Goal: Information Seeking & Learning: Learn about a topic

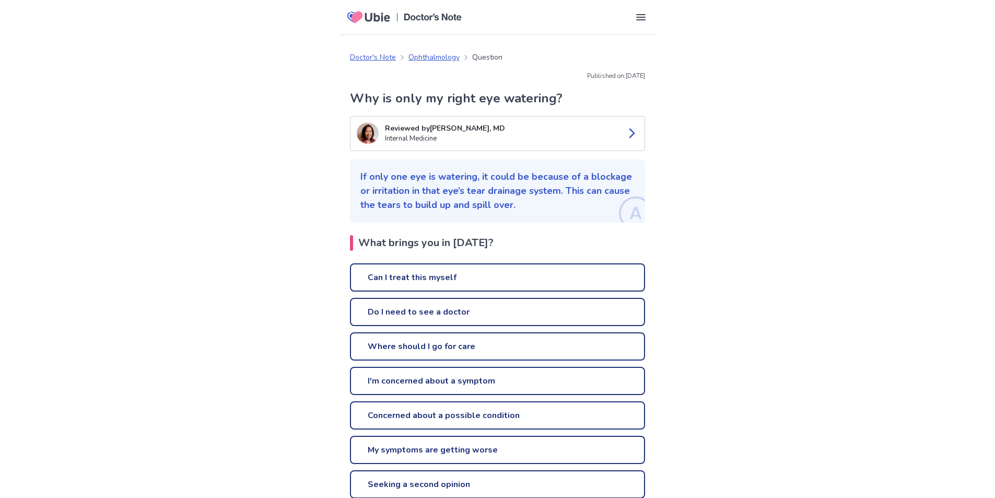
click at [594, 278] on link "Can I treat this myself" at bounding box center [497, 277] width 295 height 28
click at [555, 312] on link "Do I need to see a doctor" at bounding box center [497, 312] width 295 height 28
click at [411, 340] on link "Where should I go for care" at bounding box center [497, 346] width 295 height 28
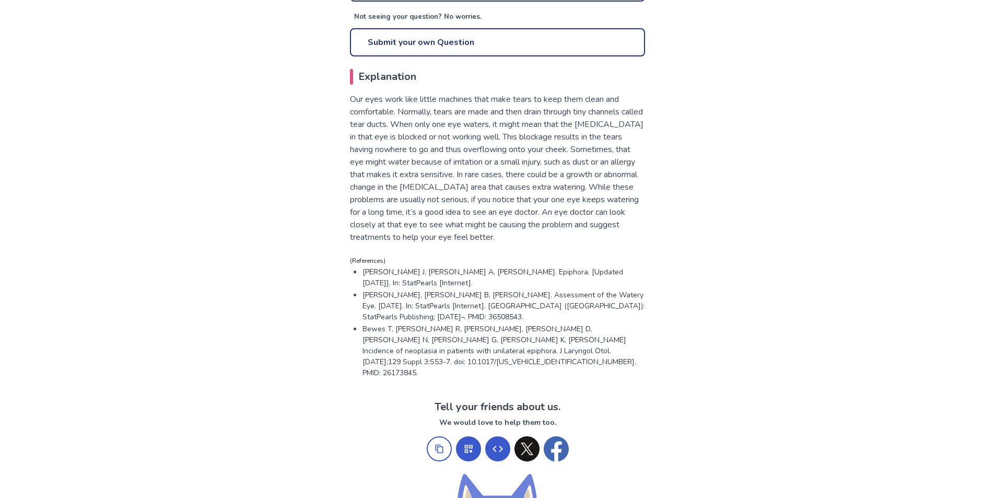
scroll to position [504, 0]
